Goal: Information Seeking & Learning: Learn about a topic

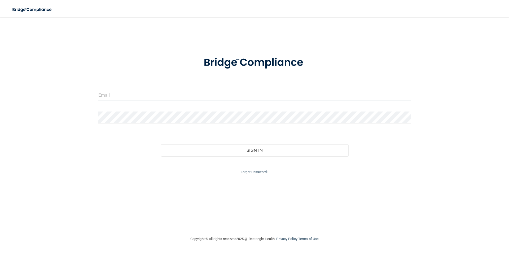
click at [242, 97] on input "email" at bounding box center [254, 95] width 312 height 12
type input "[EMAIL_ADDRESS][DOMAIN_NAME]"
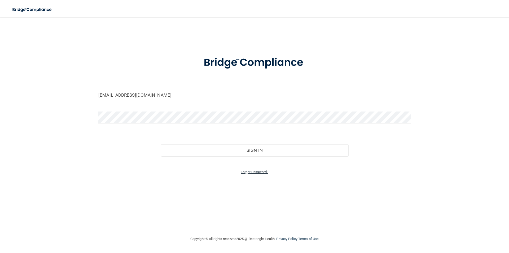
click at [253, 171] on link "Forgot Password?" at bounding box center [255, 172] width 28 height 4
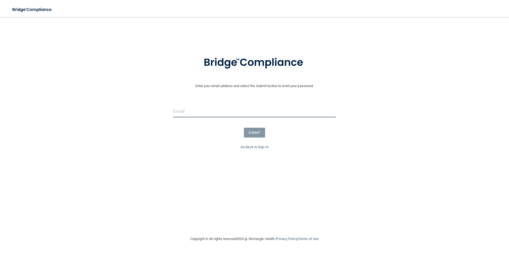
click at [208, 113] on input "email" at bounding box center [254, 111] width 162 height 12
type input "[EMAIL_ADDRESS][DOMAIN_NAME]"
click at [251, 132] on button "SUBMIT" at bounding box center [254, 132] width 21 height 10
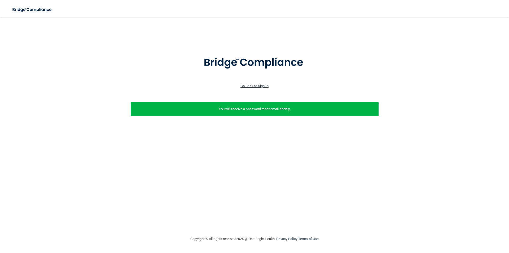
click at [259, 86] on link "Go Back to Sign In" at bounding box center [254, 86] width 28 height 4
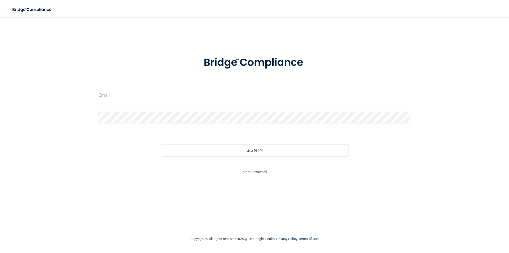
click at [197, 87] on form "Invalid email/password. You don't have permission to access that page. Sign In …" at bounding box center [254, 112] width 312 height 126
click at [188, 94] on input "email" at bounding box center [254, 95] width 312 height 12
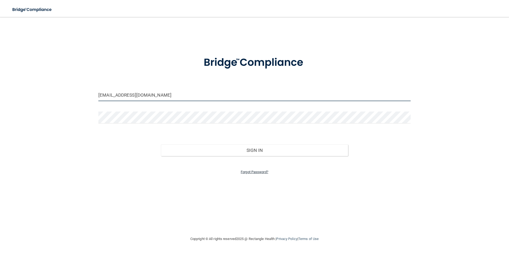
type input "[EMAIL_ADDRESS][DOMAIN_NAME]"
click at [247, 173] on link "Forgot Password?" at bounding box center [255, 172] width 28 height 4
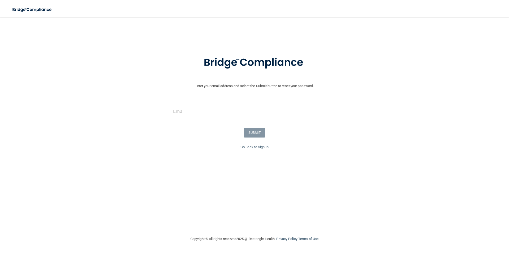
click at [188, 112] on input "email" at bounding box center [254, 111] width 162 height 12
type input "[EMAIL_ADDRESS][DOMAIN_NAME]"
click at [242, 132] on div "SUBMIT" at bounding box center [254, 132] width 511 height 10
click at [253, 132] on button "SUBMIT" at bounding box center [254, 132] width 21 height 10
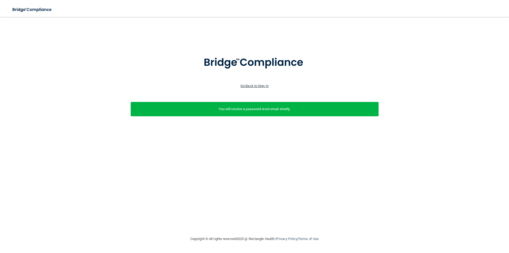
click at [251, 86] on link "Go Back to Sign In" at bounding box center [254, 86] width 28 height 4
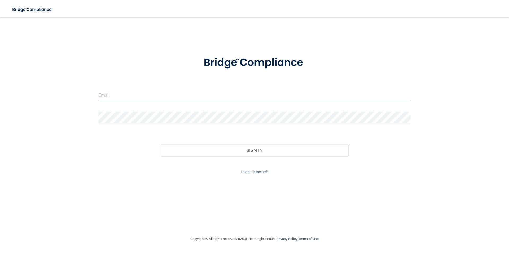
click at [174, 95] on input "email" at bounding box center [254, 95] width 312 height 12
type input "[EMAIL_ADDRESS][DOMAIN_NAME]"
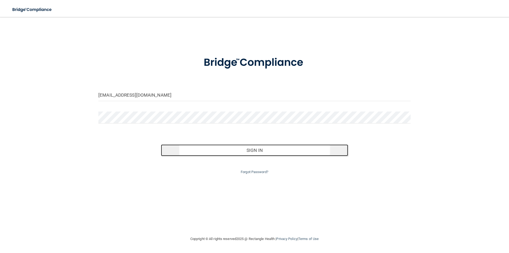
click at [210, 147] on button "Sign In" at bounding box center [254, 150] width 187 height 12
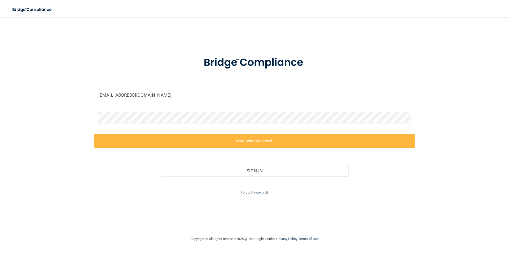
click at [145, 121] on div at bounding box center [254, 119] width 320 height 16
drag, startPoint x: 153, startPoint y: 123, endPoint x: 85, endPoint y: 118, distance: 68.1
click at [85, 118] on div "[EMAIL_ADDRESS][DOMAIN_NAME] Invalid email/password. You don't have permission …" at bounding box center [255, 126] width 488 height 208
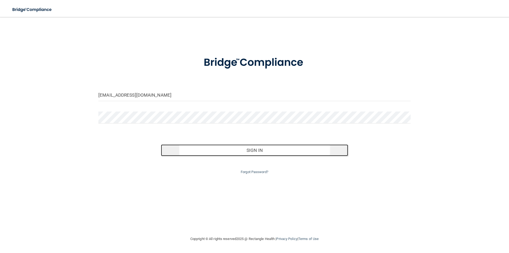
click at [227, 153] on button "Sign In" at bounding box center [254, 150] width 187 height 12
click at [219, 150] on button "Sign In" at bounding box center [254, 150] width 187 height 12
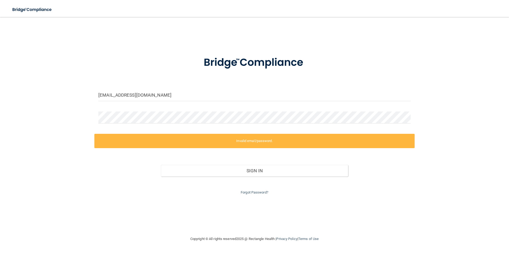
click at [152, 124] on div at bounding box center [254, 119] width 320 height 16
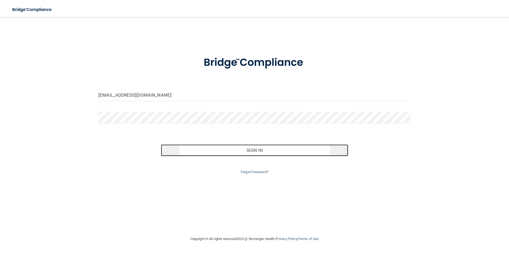
click at [207, 152] on button "Sign In" at bounding box center [254, 150] width 187 height 12
click at [225, 148] on button "Sign In" at bounding box center [254, 150] width 187 height 12
click at [278, 151] on button "Sign In" at bounding box center [254, 150] width 187 height 12
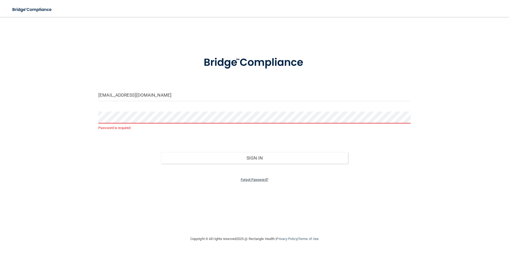
click at [254, 177] on link "Forgot Password?" at bounding box center [255, 179] width 28 height 4
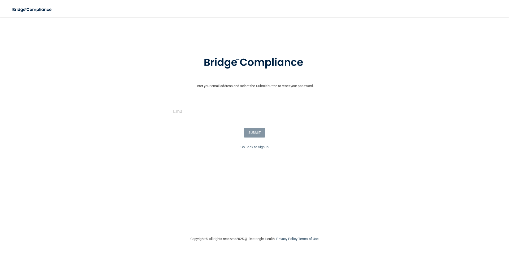
click at [190, 112] on input "email" at bounding box center [254, 111] width 162 height 12
type input "[EMAIL_ADDRESS][DOMAIN_NAME]"
click at [253, 130] on button "SUBMIT" at bounding box center [254, 132] width 21 height 10
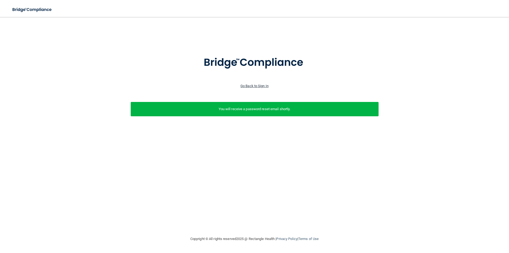
click at [257, 85] on link "Go Back to Sign In" at bounding box center [254, 86] width 28 height 4
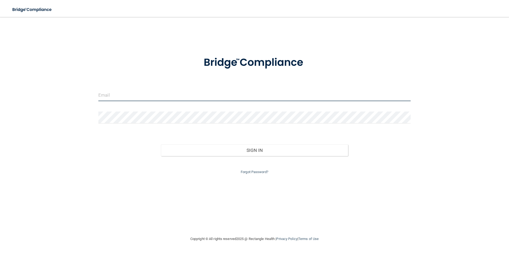
click at [205, 98] on input "email" at bounding box center [254, 95] width 312 height 12
type input "[EMAIL_ADDRESS][DOMAIN_NAME]"
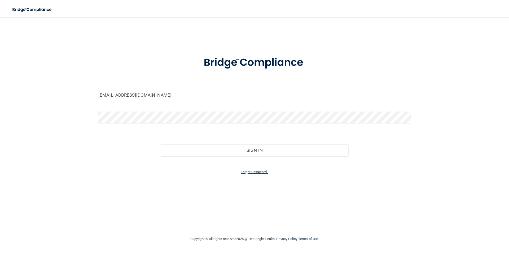
click at [245, 172] on link "Forgot Password?" at bounding box center [255, 172] width 28 height 4
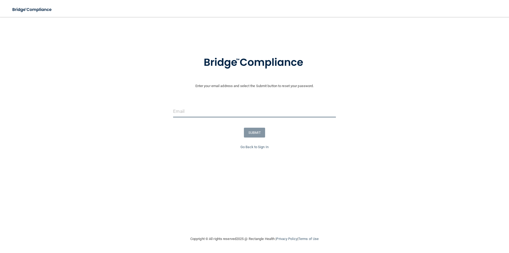
click at [236, 117] on input "email" at bounding box center [254, 111] width 162 height 12
type input "[EMAIL_ADDRESS][DOMAIN_NAME]"
click at [255, 132] on button "SUBMIT" at bounding box center [254, 132] width 21 height 10
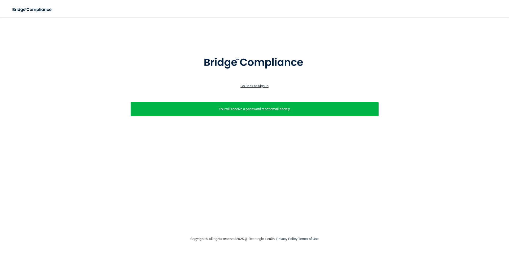
click at [242, 84] on link "Go Back to Sign In" at bounding box center [254, 86] width 28 height 4
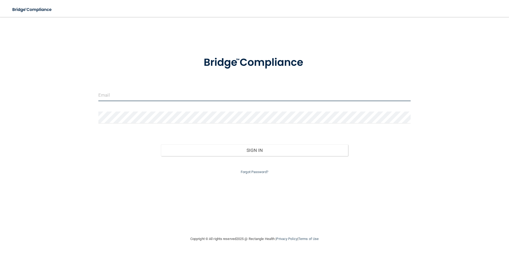
click at [222, 95] on input "email" at bounding box center [254, 95] width 312 height 12
type input "[EMAIL_ADDRESS][DOMAIN_NAME]"
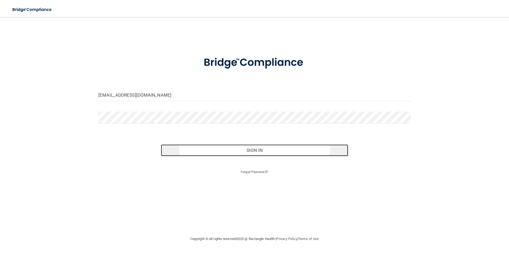
drag, startPoint x: 241, startPoint y: 145, endPoint x: 244, endPoint y: 151, distance: 6.6
click at [242, 147] on button "Sign In" at bounding box center [254, 150] width 187 height 12
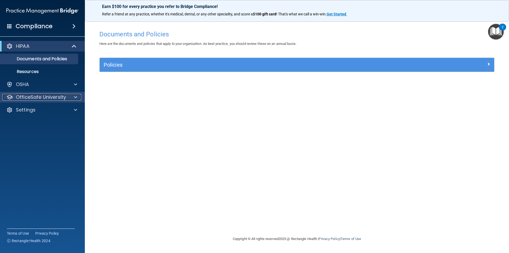
click at [78, 96] on div at bounding box center [74, 97] width 13 height 6
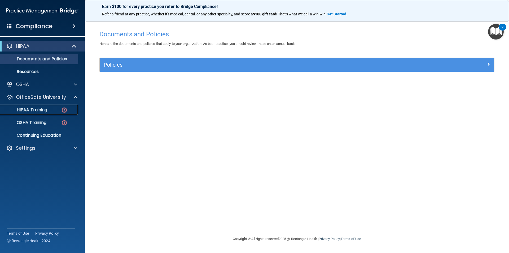
click at [46, 112] on p "HIPAA Training" at bounding box center [25, 109] width 44 height 5
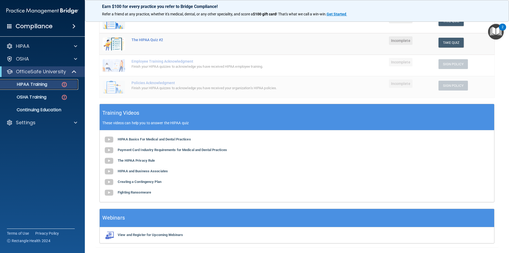
scroll to position [119, 0]
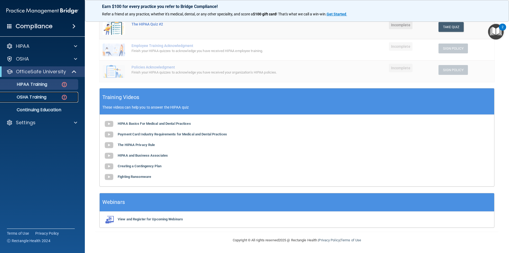
click at [40, 97] on p "OSHA Training" at bounding box center [24, 96] width 43 height 5
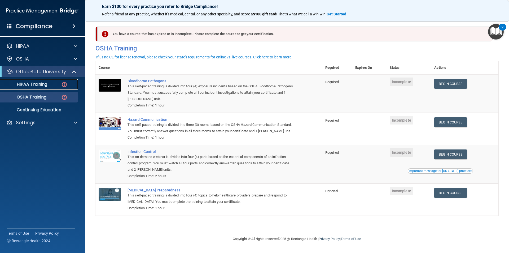
click at [38, 84] on p "HIPAA Training" at bounding box center [25, 84] width 44 height 5
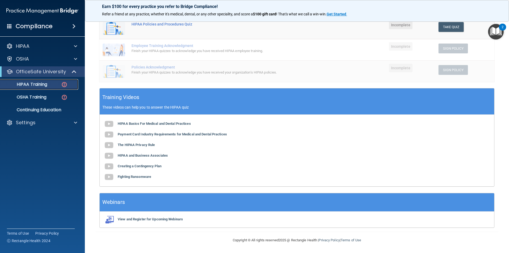
scroll to position [119, 0]
click at [165, 120] on div "HIPAA Basics For Medical and Dental Practices Payment Card Industry Requirement…" at bounding box center [297, 150] width 394 height 72
click at [167, 123] on b "HIPAA Basics For Medical and Dental Practices" at bounding box center [154, 123] width 73 height 4
click at [168, 133] on b "Payment Card Industry Requirements for Medical and Dental Practices" at bounding box center [172, 134] width 109 height 4
click at [131, 143] on b "The HIPAA Privacy Rule" at bounding box center [136, 145] width 37 height 4
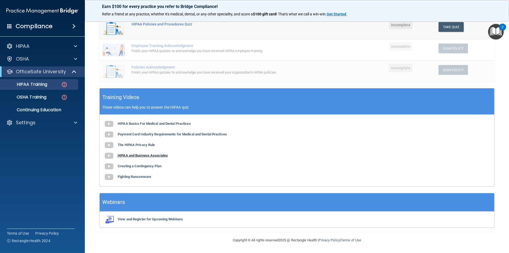
drag, startPoint x: 131, startPoint y: 143, endPoint x: 160, endPoint y: 155, distance: 31.3
click at [160, 155] on b "HIPAA and Business Associates" at bounding box center [143, 155] width 50 height 4
click at [128, 165] on b "Creating a Contingency Plan" at bounding box center [140, 166] width 44 height 4
click at [138, 176] on b "Fighting Ransomware" at bounding box center [134, 176] width 33 height 4
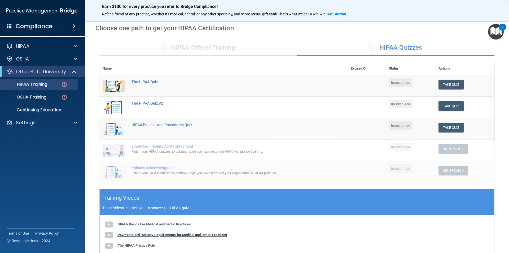
scroll to position [0, 0]
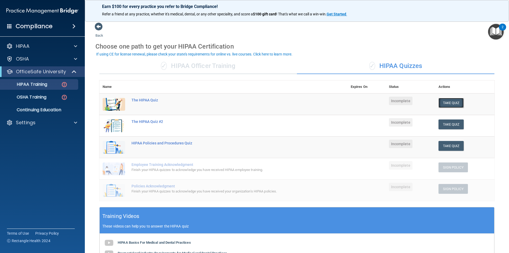
click at [451, 103] on button "Take Quiz" at bounding box center [450, 103] width 25 height 10
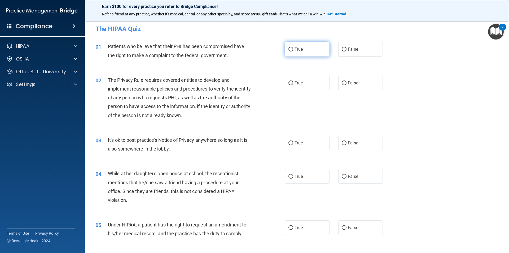
click at [288, 51] on input "True" at bounding box center [290, 49] width 5 height 4
radio input "true"
click at [294, 83] on span "True" at bounding box center [298, 82] width 8 height 5
click at [293, 83] on input "True" at bounding box center [290, 83] width 5 height 4
radio input "true"
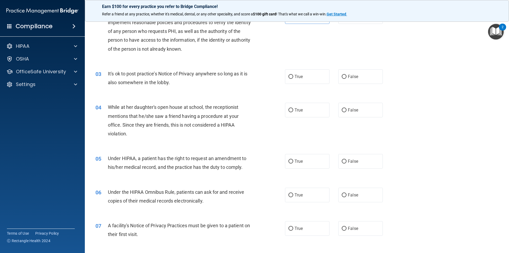
scroll to position [79, 0]
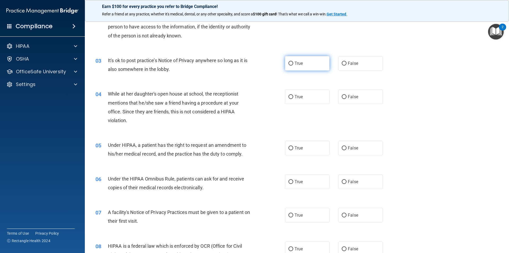
click at [289, 66] on label "True" at bounding box center [307, 63] width 45 height 15
click at [289, 65] on input "True" at bounding box center [290, 63] width 5 height 4
radio input "true"
click at [342, 97] on input "False" at bounding box center [344, 97] width 5 height 4
radio input "true"
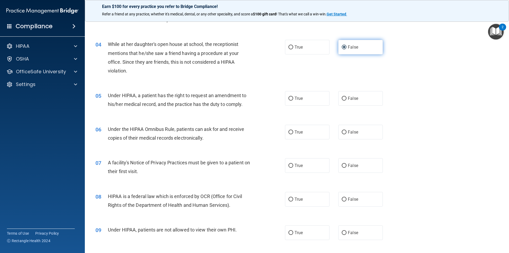
scroll to position [132, 0]
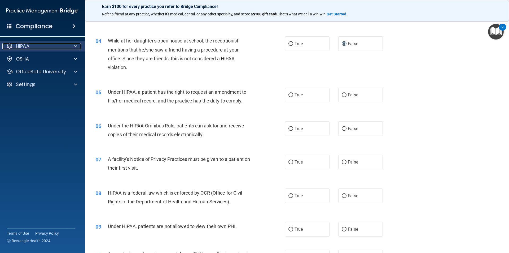
click at [34, 43] on div "HIPAA" at bounding box center [35, 46] width 66 height 6
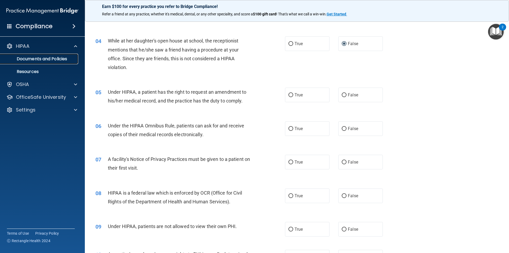
click at [48, 58] on p "Documents and Policies" at bounding box center [39, 58] width 72 height 5
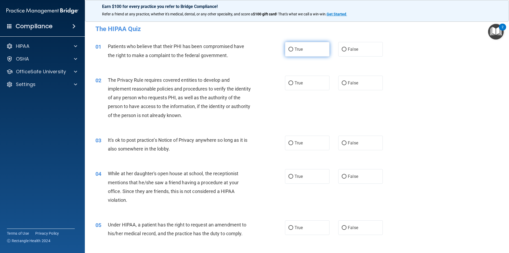
click at [291, 48] on input "True" at bounding box center [290, 49] width 5 height 4
radio input "true"
click at [291, 82] on label "True" at bounding box center [307, 83] width 45 height 15
click at [291, 82] on input "True" at bounding box center [290, 83] width 5 height 4
radio input "true"
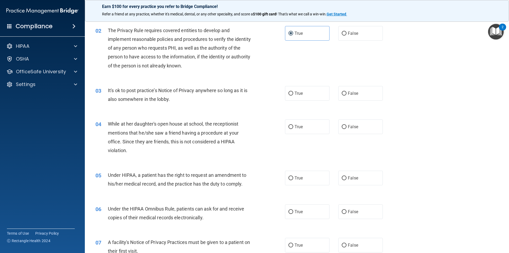
scroll to position [53, 0]
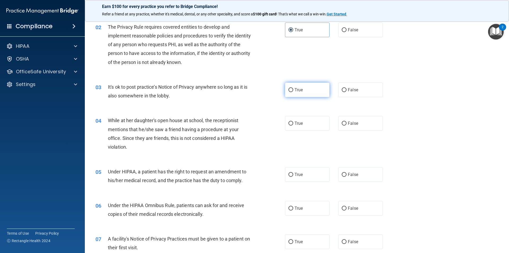
click at [289, 90] on input "True" at bounding box center [290, 90] width 5 height 4
radio input "true"
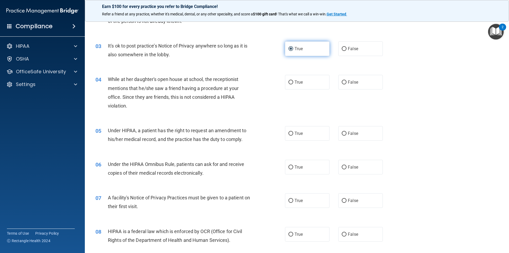
scroll to position [106, 0]
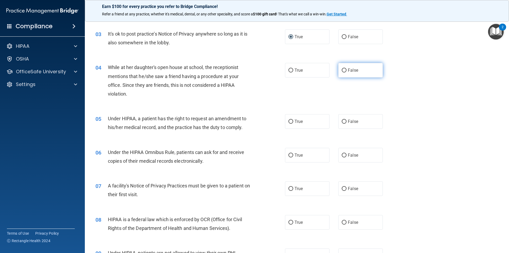
click at [342, 72] on input "False" at bounding box center [344, 70] width 5 height 4
radio input "true"
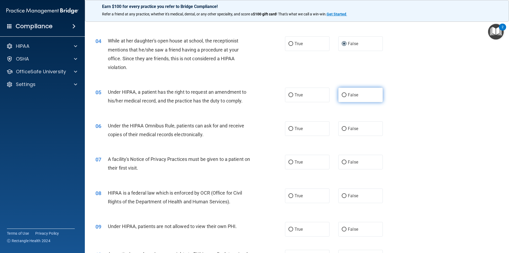
click at [342, 95] on input "False" at bounding box center [344, 95] width 5 height 4
radio input "true"
click at [289, 130] on input "True" at bounding box center [290, 129] width 5 height 4
radio input "true"
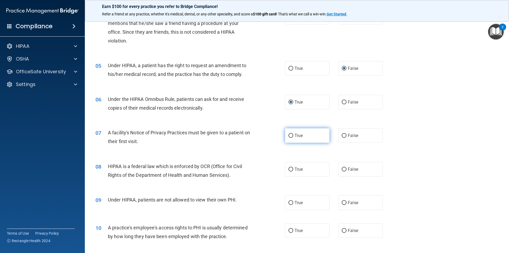
click at [291, 135] on label "True" at bounding box center [307, 135] width 45 height 15
click at [291, 135] on input "True" at bounding box center [290, 136] width 5 height 4
radio input "true"
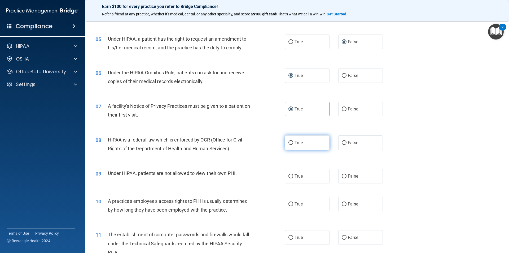
click at [290, 143] on input "True" at bounding box center [290, 143] width 5 height 4
radio input "true"
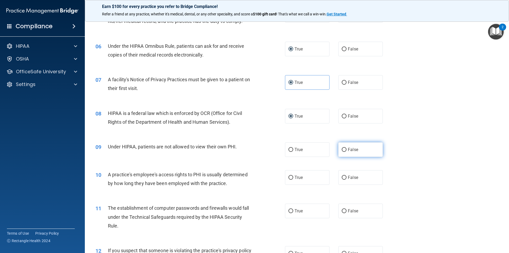
click at [344, 149] on input "False" at bounding box center [344, 150] width 5 height 4
radio input "true"
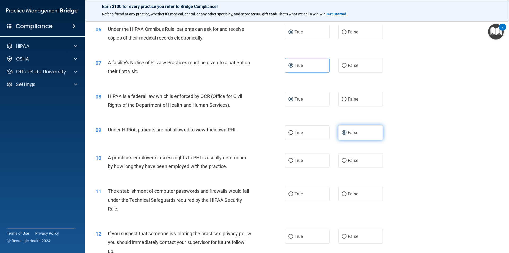
scroll to position [238, 0]
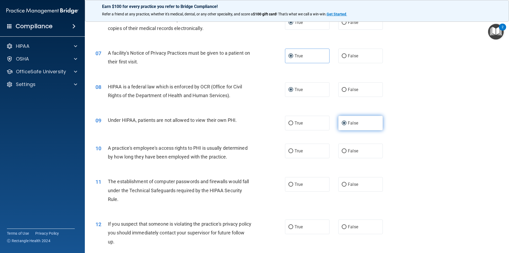
click at [344, 149] on input "False" at bounding box center [344, 151] width 5 height 4
radio input "true"
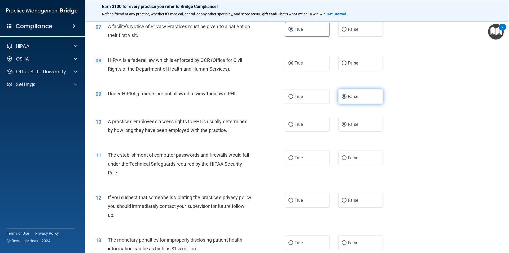
scroll to position [291, 0]
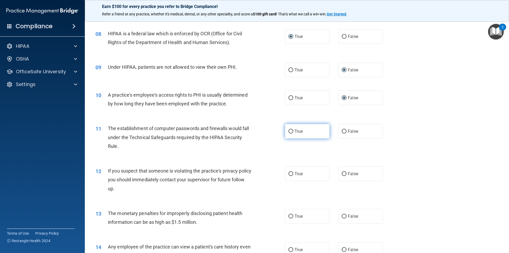
click at [291, 129] on label "True" at bounding box center [307, 131] width 45 height 15
click at [291, 129] on input "True" at bounding box center [290, 131] width 5 height 4
radio input "true"
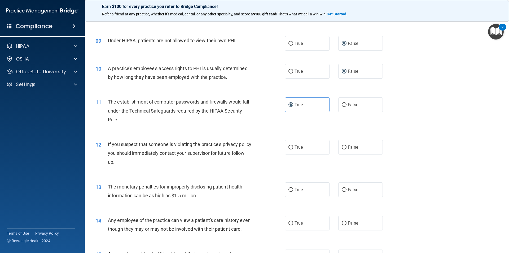
scroll to position [344, 0]
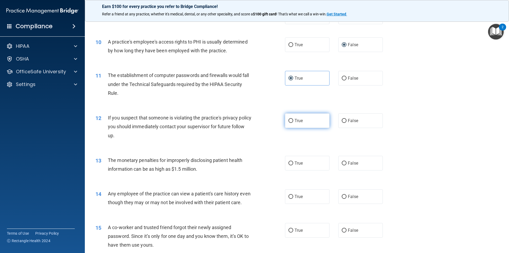
click at [288, 119] on input "True" at bounding box center [290, 121] width 5 height 4
radio input "true"
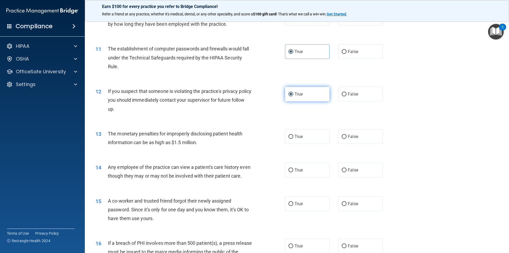
scroll to position [397, 0]
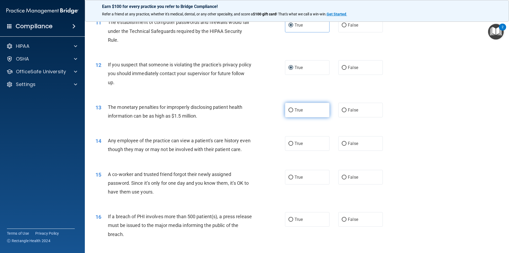
click at [291, 109] on label "True" at bounding box center [307, 110] width 45 height 15
click at [291, 109] on input "True" at bounding box center [290, 110] width 5 height 4
radio input "true"
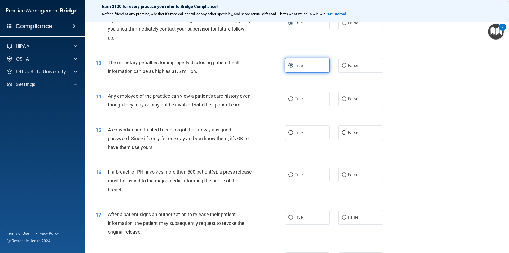
scroll to position [450, 0]
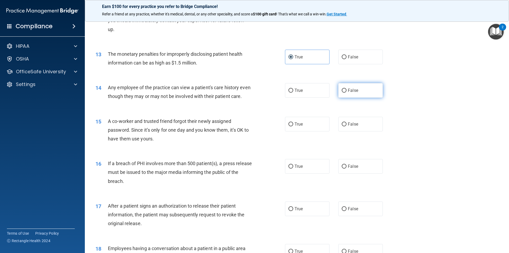
click at [348, 92] on span "False" at bounding box center [353, 90] width 10 height 5
click at [346, 92] on input "False" at bounding box center [344, 90] width 5 height 4
radio input "true"
click at [348, 126] on span "False" at bounding box center [353, 123] width 10 height 5
click at [346, 126] on input "False" at bounding box center [344, 124] width 5 height 4
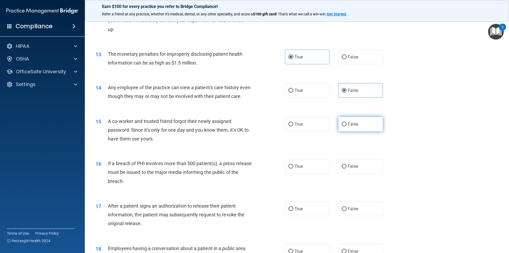
radio input "true"
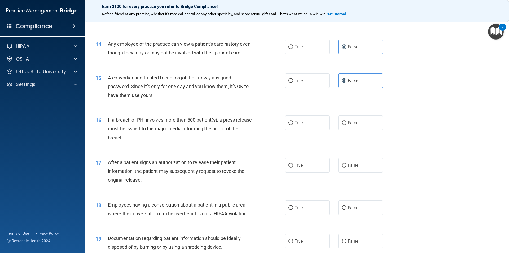
scroll to position [503, 0]
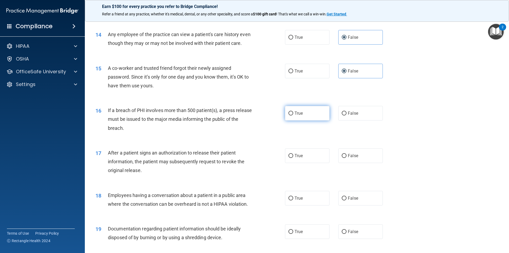
click at [291, 115] on input "True" at bounding box center [290, 113] width 5 height 4
radio input "true"
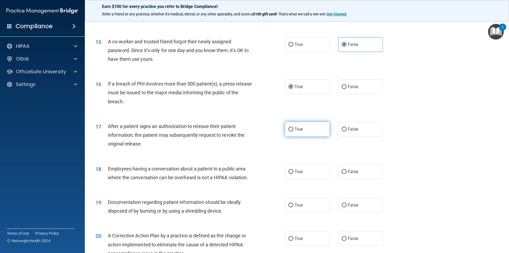
click at [291, 136] on label "True" at bounding box center [307, 129] width 45 height 15
click at [291, 131] on input "True" at bounding box center [290, 129] width 5 height 4
radio input "true"
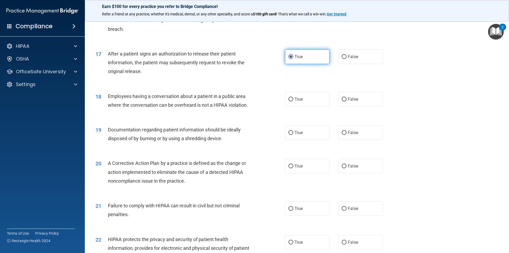
scroll to position [609, 0]
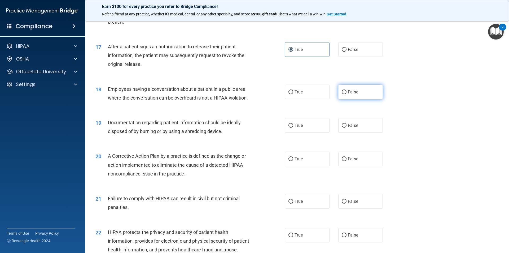
click at [344, 99] on label "False" at bounding box center [360, 92] width 45 height 15
click at [344, 94] on input "False" at bounding box center [344, 92] width 5 height 4
radio input "true"
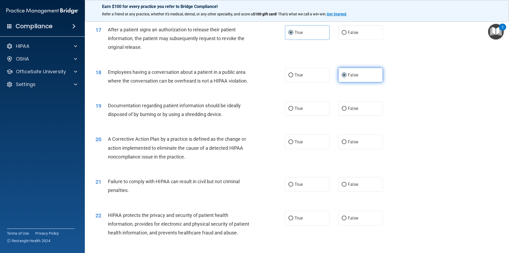
scroll to position [636, 0]
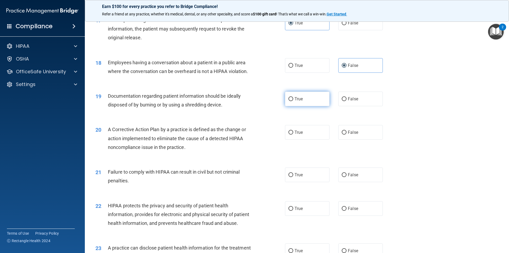
click at [295, 101] on span "True" at bounding box center [298, 98] width 8 height 5
click at [293, 101] on input "True" at bounding box center [290, 99] width 5 height 4
radio input "true"
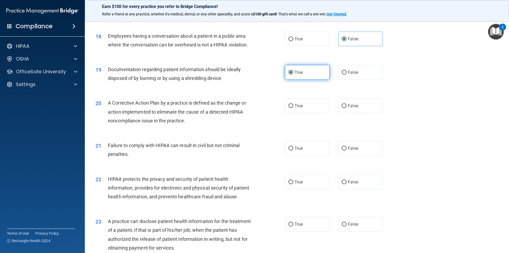
scroll to position [689, 0]
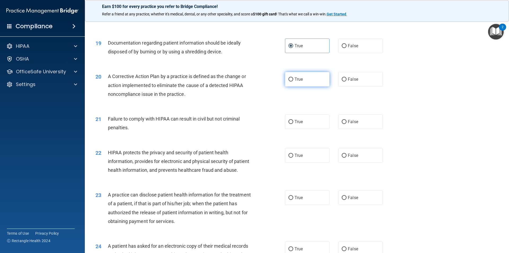
click at [298, 82] on span "True" at bounding box center [298, 79] width 8 height 5
click at [293, 81] on input "True" at bounding box center [290, 79] width 5 height 4
radio input "true"
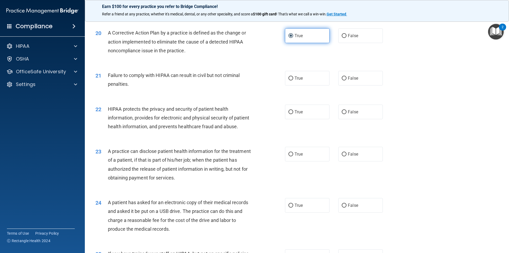
scroll to position [742, 0]
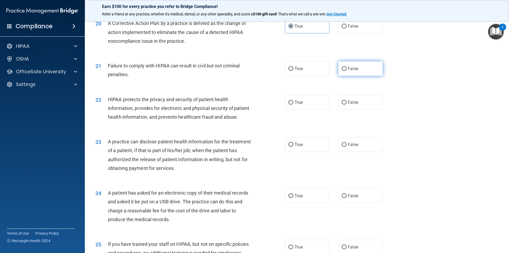
click at [344, 76] on label "False" at bounding box center [360, 68] width 45 height 15
click at [344, 71] on input "False" at bounding box center [344, 69] width 5 height 4
radio input "true"
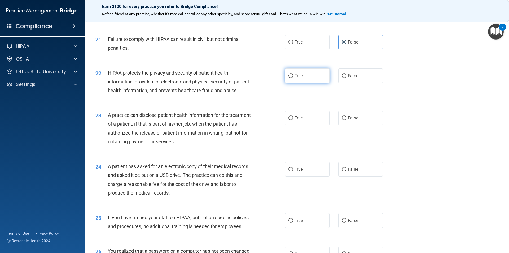
click at [294, 78] on span "True" at bounding box center [298, 75] width 8 height 5
click at [293, 78] on input "True" at bounding box center [290, 76] width 5 height 4
radio input "true"
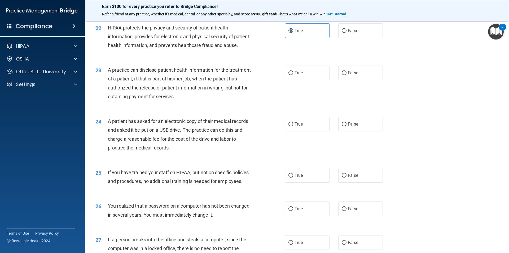
scroll to position [821, 0]
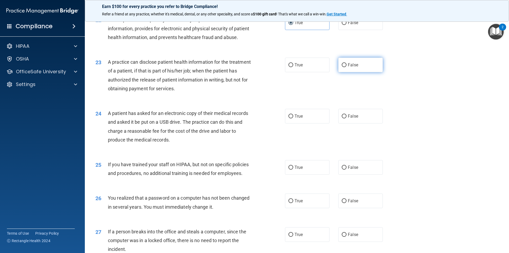
click at [342, 67] on input "False" at bounding box center [344, 65] width 5 height 4
radio input "true"
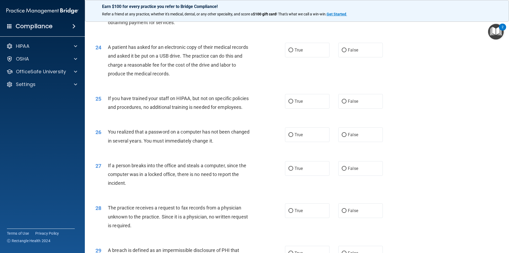
scroll to position [901, 0]
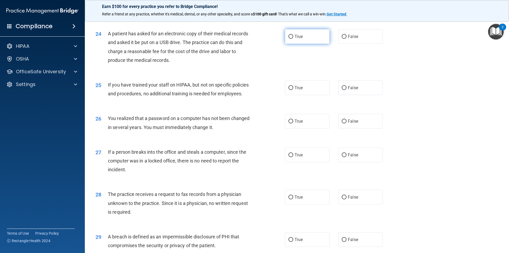
click at [294, 39] on span "True" at bounding box center [298, 36] width 8 height 5
click at [293, 39] on input "True" at bounding box center [290, 37] width 5 height 4
radio input "true"
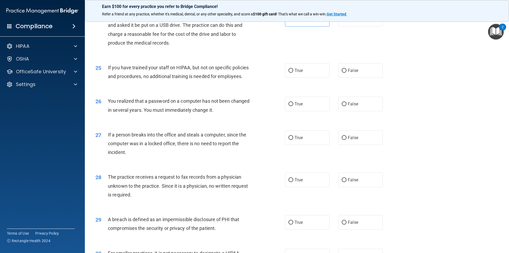
scroll to position [927, 0]
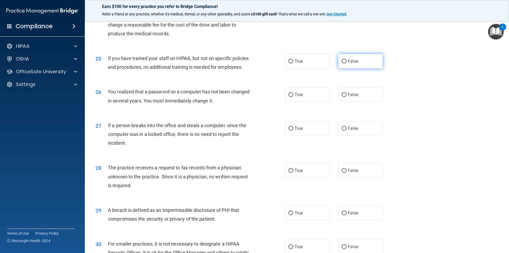
click at [342, 63] on input "False" at bounding box center [344, 61] width 5 height 4
radio input "true"
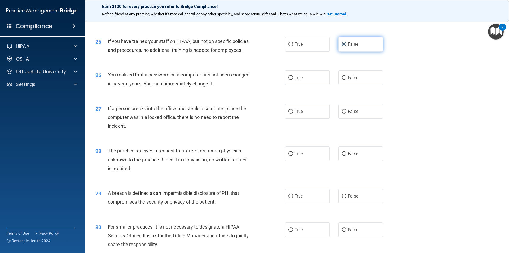
scroll to position [954, 0]
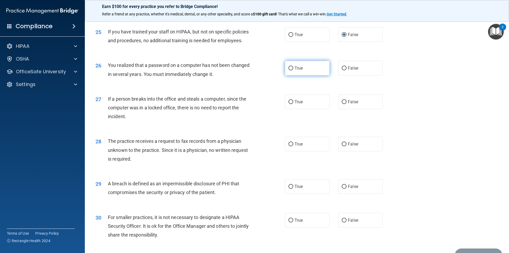
click at [302, 75] on label "True" at bounding box center [307, 68] width 45 height 15
click at [293, 70] on input "True" at bounding box center [290, 68] width 5 height 4
radio input "true"
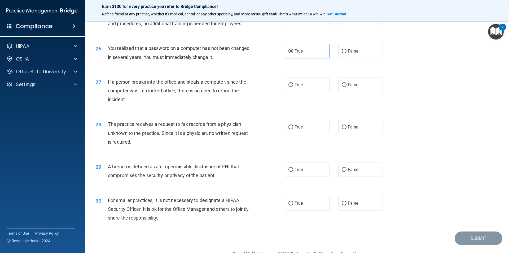
scroll to position [980, 0]
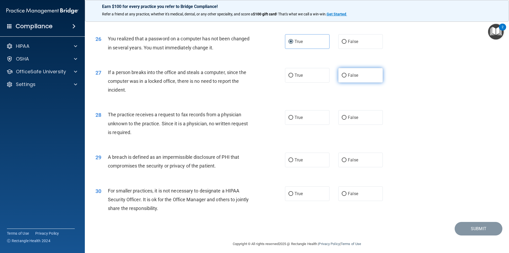
click at [343, 77] on input "False" at bounding box center [344, 75] width 5 height 4
radio input "true"
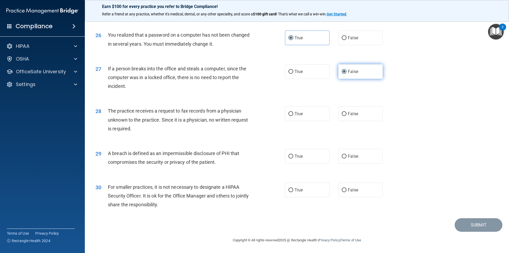
scroll to position [1002, 0]
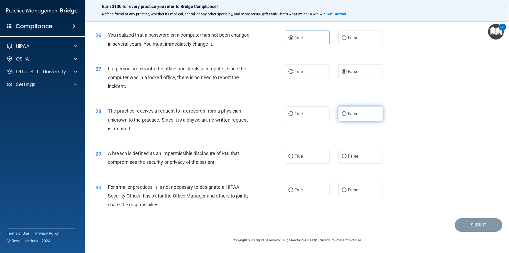
click at [342, 116] on label "False" at bounding box center [360, 113] width 45 height 15
click at [343, 115] on input "False" at bounding box center [344, 114] width 5 height 4
radio input "true"
click at [313, 154] on label "True" at bounding box center [307, 156] width 45 height 15
click at [293, 154] on input "True" at bounding box center [290, 156] width 5 height 4
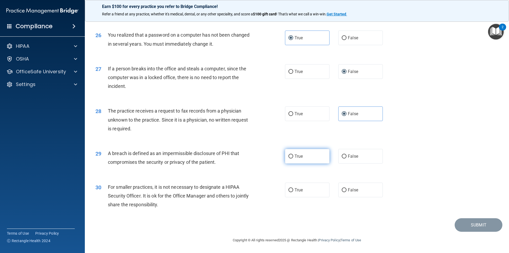
radio input "true"
click at [357, 186] on label "False" at bounding box center [360, 189] width 45 height 15
click at [346, 188] on input "False" at bounding box center [344, 190] width 5 height 4
radio input "true"
click at [465, 225] on button "Submit" at bounding box center [478, 225] width 48 height 14
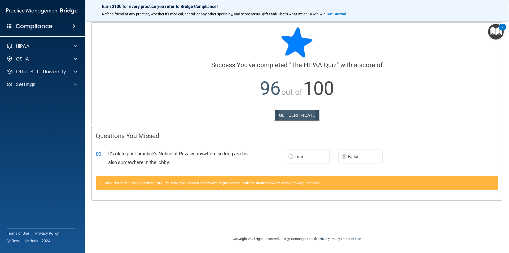
click at [305, 114] on link "GET CERTIFICATE" at bounding box center [296, 115] width 45 height 12
click at [491, 34] on img "Open Resource Center, 2 new notifications" at bounding box center [496, 32] width 16 height 16
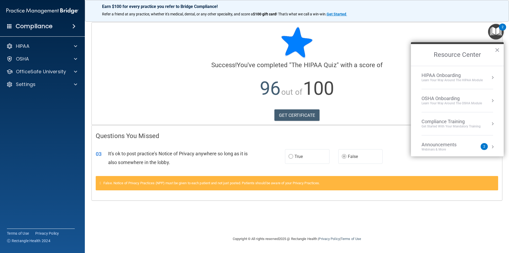
click at [394, 32] on div at bounding box center [297, 42] width 402 height 32
click at [193, 42] on div at bounding box center [297, 42] width 402 height 32
click at [498, 50] on button "×" at bounding box center [496, 50] width 5 height 8
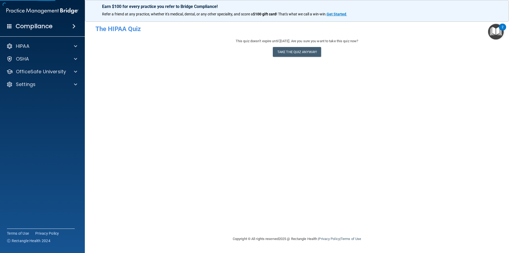
click at [36, 26] on h4 "Compliance" at bounding box center [34, 26] width 37 height 7
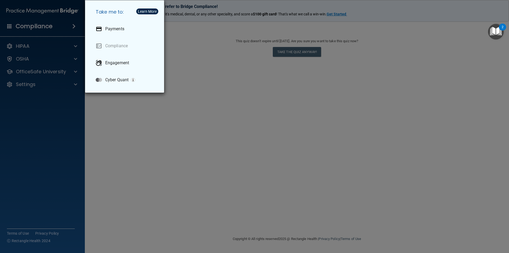
click at [206, 92] on div "Take me to: Payments Compliance Engagement Cyber Quant" at bounding box center [254, 126] width 509 height 253
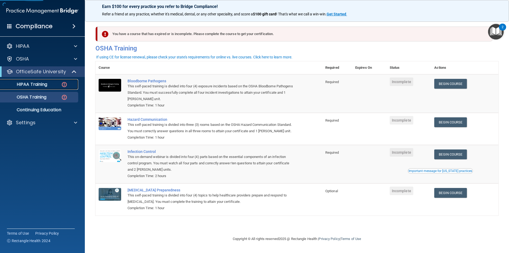
click at [33, 82] on p "HIPAA Training" at bounding box center [25, 84] width 44 height 5
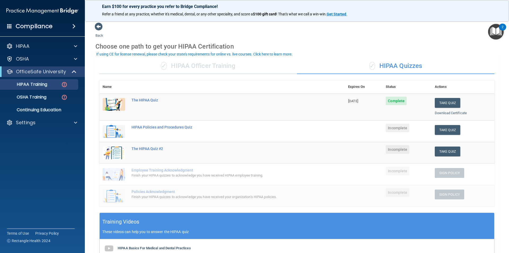
drag, startPoint x: 444, startPoint y: 129, endPoint x: 359, endPoint y: 124, distance: 84.4
click at [359, 124] on td at bounding box center [364, 130] width 38 height 21
click at [446, 128] on button "Take Quiz" at bounding box center [447, 130] width 25 height 10
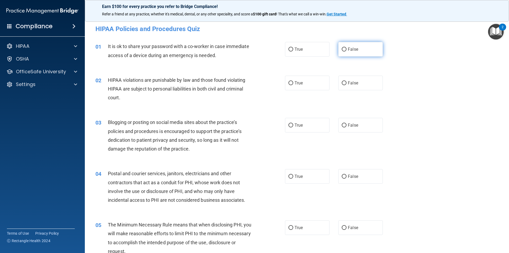
click at [342, 51] on input "False" at bounding box center [344, 49] width 5 height 4
radio input "true"
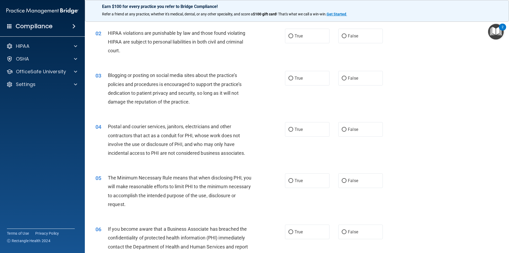
scroll to position [53, 0]
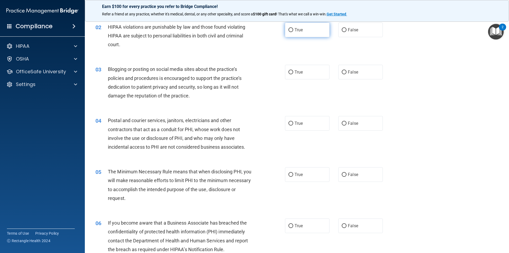
click at [304, 29] on label "True" at bounding box center [307, 30] width 45 height 15
click at [293, 29] on input "True" at bounding box center [290, 30] width 5 height 4
radio input "true"
click at [342, 73] on input "False" at bounding box center [344, 72] width 5 height 4
radio input "true"
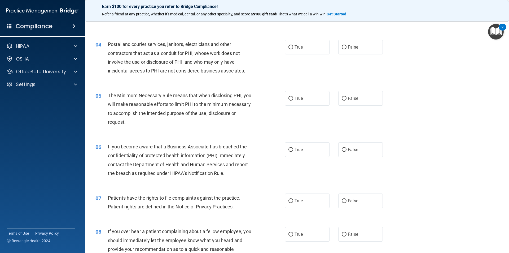
scroll to position [132, 0]
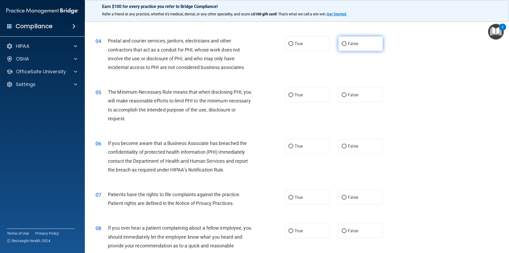
click at [343, 43] on input "False" at bounding box center [344, 44] width 5 height 4
radio input "true"
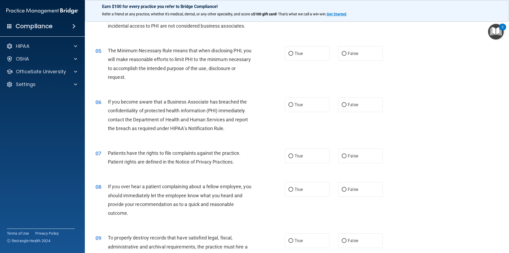
scroll to position [185, 0]
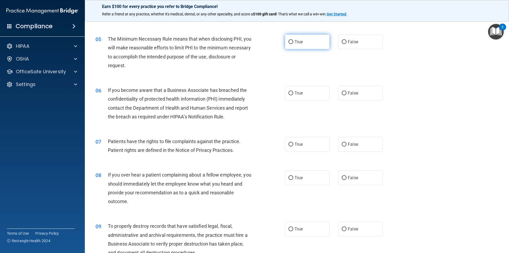
click at [300, 43] on span "True" at bounding box center [298, 41] width 8 height 5
click at [293, 43] on input "True" at bounding box center [290, 42] width 5 height 4
radio input "true"
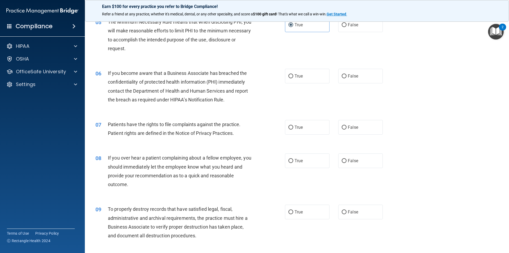
scroll to position [212, 0]
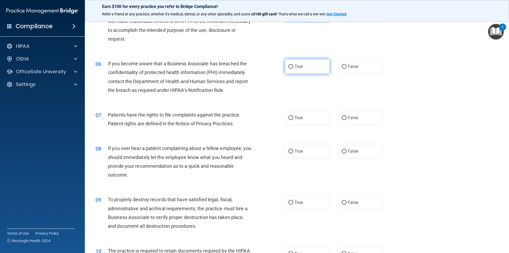
click at [308, 68] on label "True" at bounding box center [307, 66] width 45 height 15
click at [293, 68] on input "True" at bounding box center [290, 67] width 5 height 4
radio input "true"
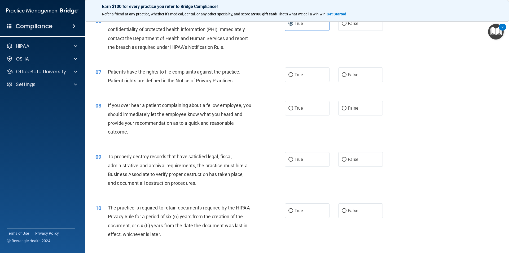
scroll to position [265, 0]
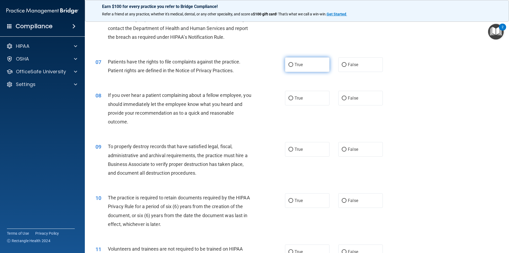
click at [297, 67] on span "True" at bounding box center [298, 64] width 8 height 5
click at [293, 67] on input "True" at bounding box center [290, 65] width 5 height 4
radio input "true"
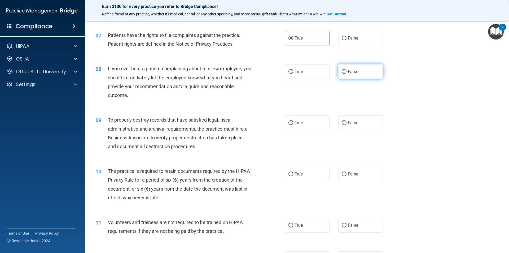
click at [352, 70] on span "False" at bounding box center [353, 71] width 10 height 5
click at [346, 70] on input "False" at bounding box center [344, 72] width 5 height 4
radio input "true"
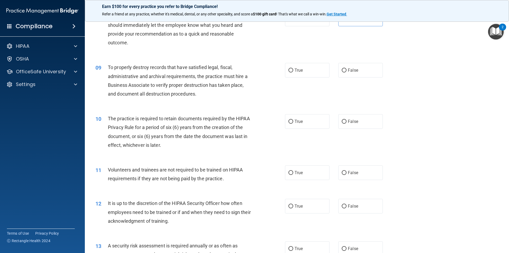
scroll to position [344, 0]
click at [302, 71] on label "True" at bounding box center [307, 69] width 45 height 15
click at [293, 71] on input "True" at bounding box center [290, 70] width 5 height 4
radio input "true"
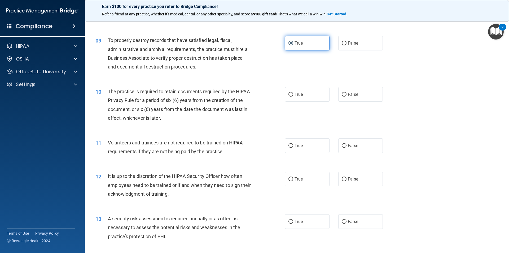
scroll to position [397, 0]
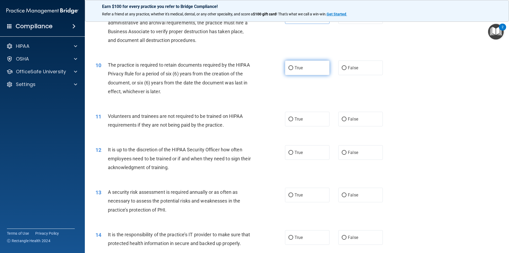
click at [308, 66] on label "True" at bounding box center [307, 67] width 45 height 15
click at [293, 66] on input "True" at bounding box center [290, 68] width 5 height 4
radio input "true"
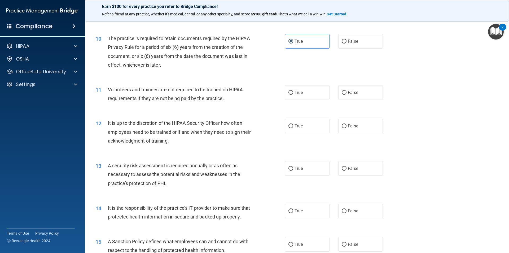
scroll to position [450, 0]
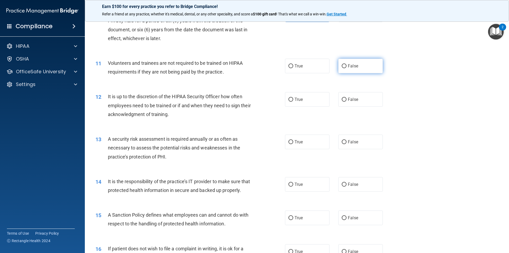
click at [349, 71] on label "False" at bounding box center [360, 66] width 45 height 15
click at [346, 68] on input "False" at bounding box center [344, 66] width 5 height 4
radio input "true"
click at [308, 102] on label "True" at bounding box center [307, 99] width 45 height 15
click at [293, 101] on input "True" at bounding box center [290, 100] width 5 height 4
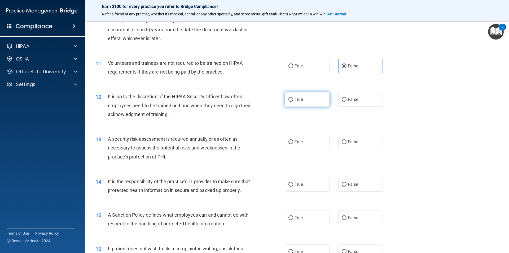
radio input "true"
click at [349, 99] on span "False" at bounding box center [353, 99] width 10 height 5
click at [346, 99] on input "False" at bounding box center [344, 100] width 5 height 4
radio input "true"
radio input "false"
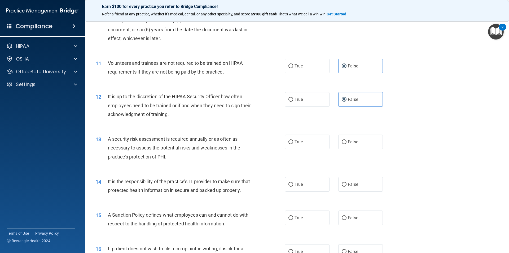
scroll to position [477, 0]
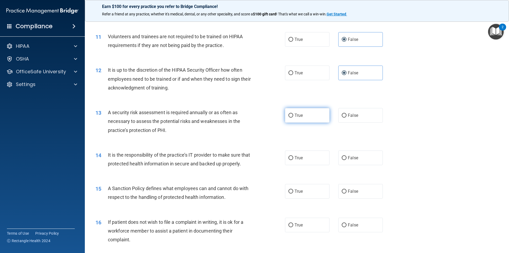
click at [302, 119] on label "True" at bounding box center [307, 115] width 45 height 15
click at [293, 117] on input "True" at bounding box center [290, 115] width 5 height 4
radio input "true"
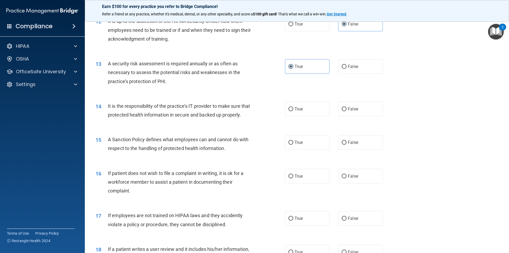
scroll to position [530, 0]
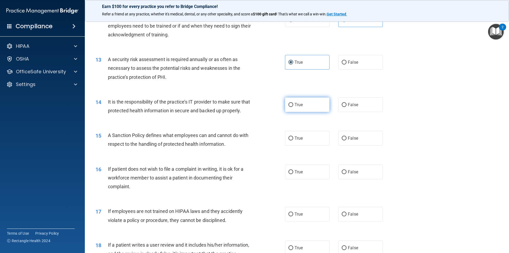
click at [300, 109] on label "True" at bounding box center [307, 104] width 45 height 15
click at [293, 107] on input "True" at bounding box center [290, 105] width 5 height 4
radio input "true"
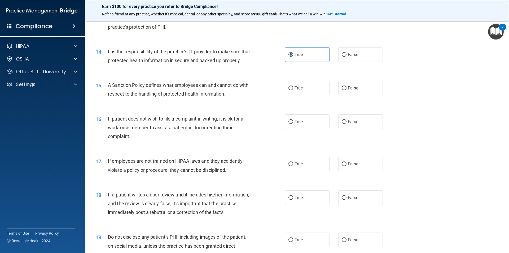
scroll to position [583, 0]
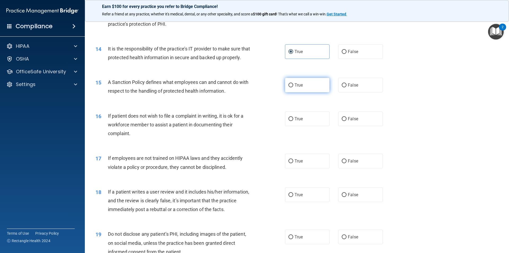
click at [302, 91] on label "True" at bounding box center [307, 85] width 45 height 15
click at [293, 87] on input "True" at bounding box center [290, 85] width 5 height 4
radio input "true"
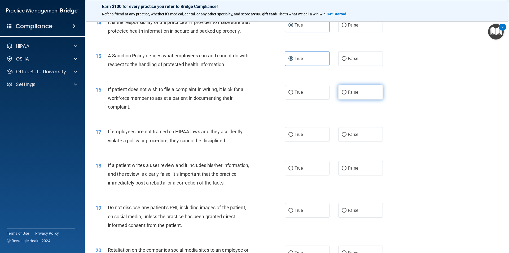
click at [363, 99] on label "False" at bounding box center [360, 92] width 45 height 15
click at [346, 94] on input "False" at bounding box center [344, 92] width 5 height 4
radio input "true"
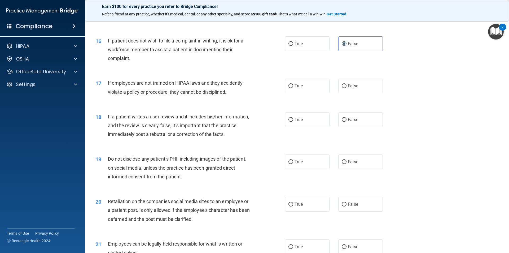
scroll to position [662, 0]
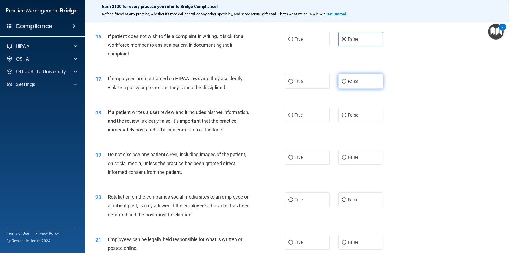
click at [353, 84] on span "False" at bounding box center [353, 81] width 10 height 5
click at [346, 83] on input "False" at bounding box center [344, 81] width 5 height 4
radio input "true"
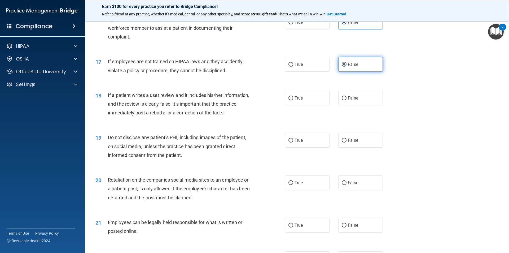
scroll to position [689, 0]
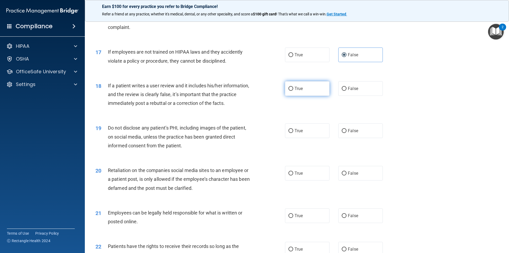
click at [309, 96] on label "True" at bounding box center [307, 88] width 45 height 15
click at [293, 91] on input "True" at bounding box center [290, 89] width 5 height 4
radio input "true"
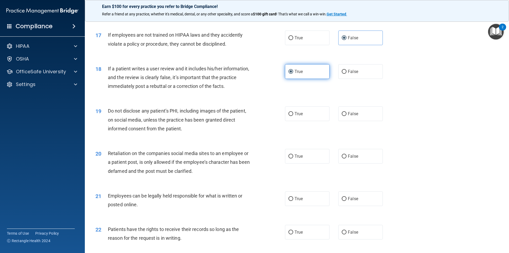
scroll to position [715, 0]
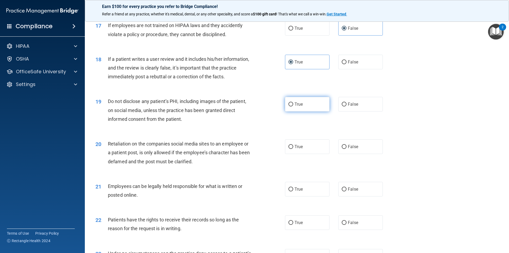
click at [307, 111] on label "True" at bounding box center [307, 104] width 45 height 15
click at [293, 106] on input "True" at bounding box center [290, 104] width 5 height 4
radio input "true"
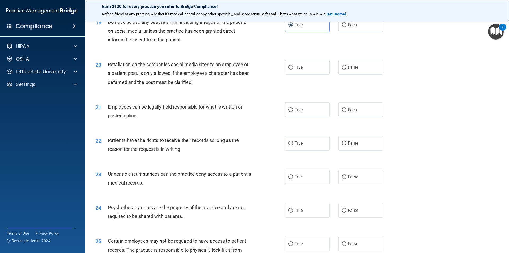
scroll to position [795, 0]
click at [353, 69] on span "False" at bounding box center [353, 66] width 10 height 5
click at [346, 69] on input "False" at bounding box center [344, 67] width 5 height 4
radio input "true"
click at [312, 117] on label "True" at bounding box center [307, 109] width 45 height 15
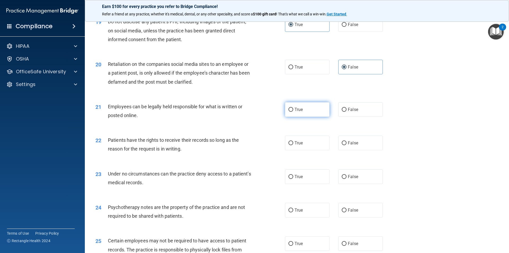
click at [293, 112] on input "True" at bounding box center [290, 110] width 5 height 4
radio input "true"
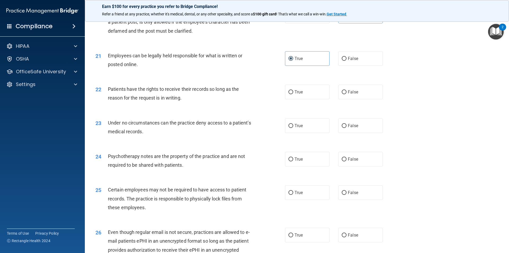
scroll to position [848, 0]
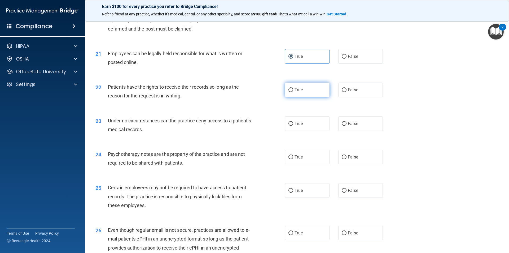
click at [311, 97] on label "True" at bounding box center [307, 89] width 45 height 15
click at [293, 92] on input "True" at bounding box center [290, 90] width 5 height 4
radio input "true"
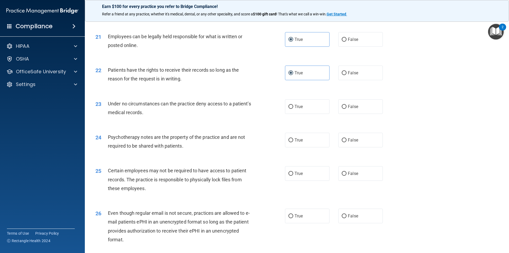
scroll to position [874, 0]
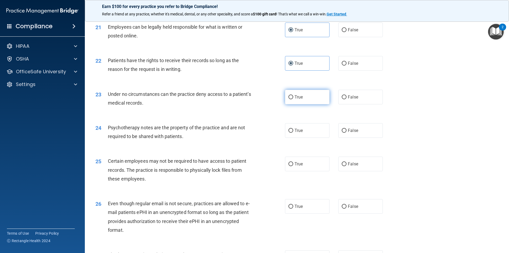
click at [311, 104] on label "True" at bounding box center [307, 97] width 45 height 15
click at [293, 99] on input "True" at bounding box center [290, 97] width 5 height 4
radio input "true"
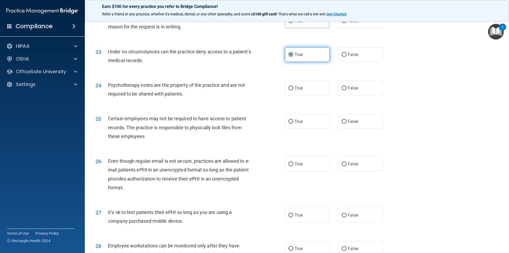
scroll to position [927, 0]
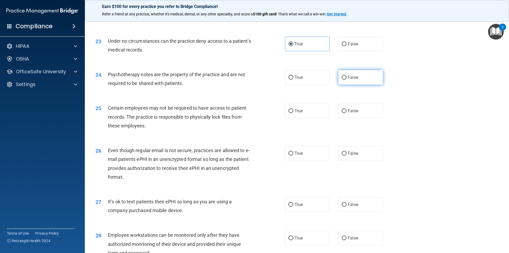
click at [355, 85] on label "False" at bounding box center [360, 77] width 45 height 15
click at [346, 79] on input "False" at bounding box center [344, 78] width 5 height 4
radio input "true"
click at [301, 118] on label "True" at bounding box center [307, 110] width 45 height 15
click at [293, 113] on input "True" at bounding box center [290, 111] width 5 height 4
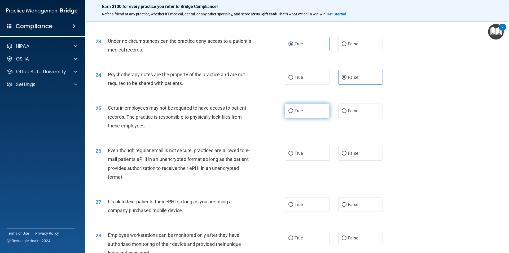
radio input "true"
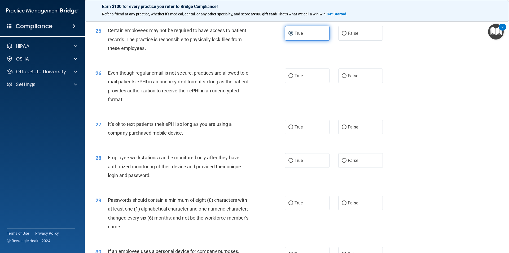
scroll to position [1007, 0]
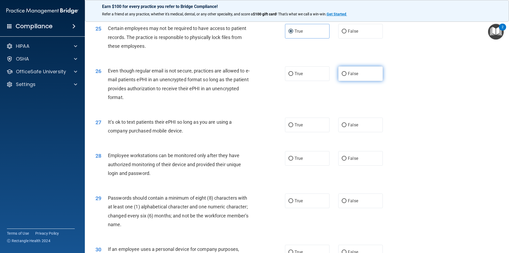
click at [342, 76] on input "False" at bounding box center [344, 74] width 5 height 4
radio input "true"
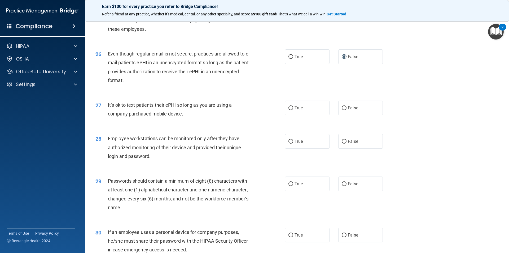
scroll to position [1033, 0]
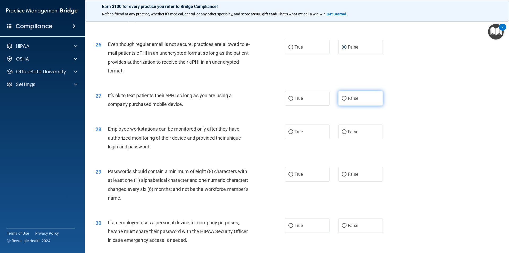
click at [350, 105] on label "False" at bounding box center [360, 98] width 45 height 15
click at [346, 100] on input "False" at bounding box center [344, 98] width 5 height 4
radio input "true"
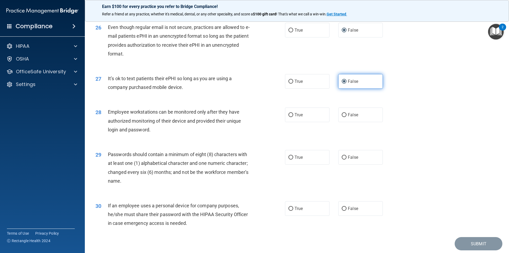
scroll to position [1060, 0]
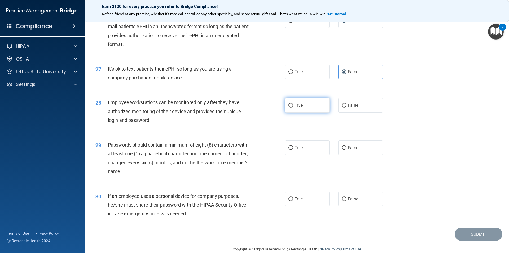
click at [301, 112] on label "True" at bounding box center [307, 105] width 45 height 15
click at [293, 107] on input "True" at bounding box center [290, 105] width 5 height 4
radio input "true"
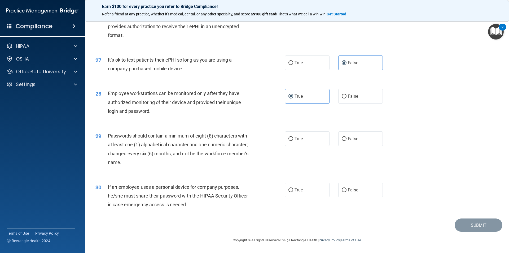
scroll to position [1078, 0]
click at [300, 142] on label "True" at bounding box center [307, 138] width 45 height 15
click at [293, 141] on input "True" at bounding box center [290, 139] width 5 height 4
radio input "true"
click at [313, 192] on label "True" at bounding box center [307, 189] width 45 height 15
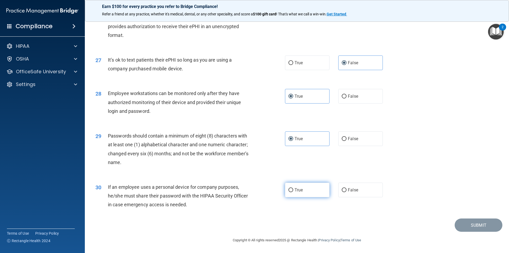
click at [293, 192] on input "True" at bounding box center [290, 190] width 5 height 4
radio input "true"
click at [472, 226] on button "Submit" at bounding box center [478, 225] width 48 height 14
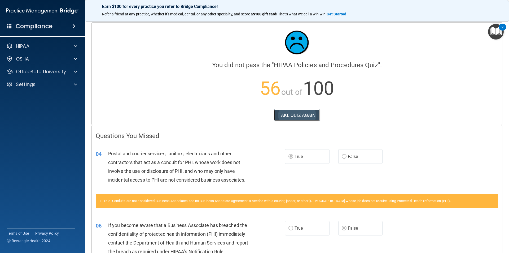
click at [303, 117] on button "TAKE QUIZ AGAIN" at bounding box center [297, 115] width 46 height 12
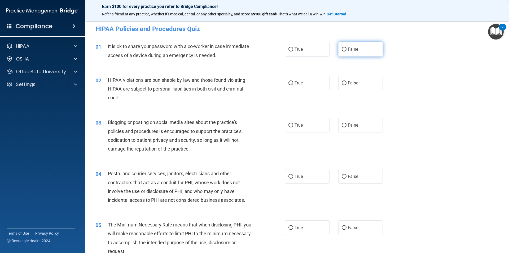
click at [348, 51] on span "False" at bounding box center [353, 49] width 10 height 5
click at [346, 51] on input "False" at bounding box center [344, 49] width 5 height 4
radio input "true"
click at [307, 81] on label "True" at bounding box center [307, 83] width 45 height 15
click at [293, 81] on input "True" at bounding box center [290, 83] width 5 height 4
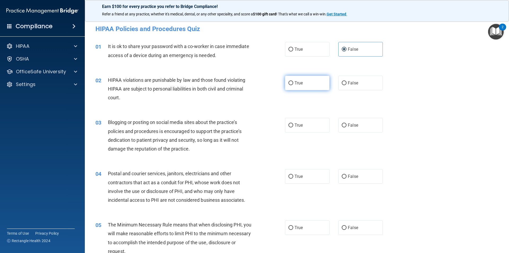
radio input "true"
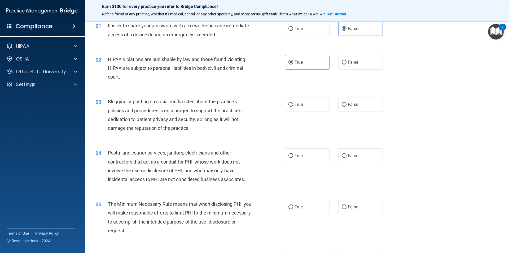
scroll to position [53, 0]
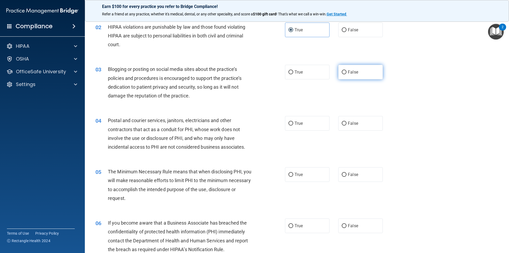
click at [342, 72] on input "False" at bounding box center [344, 72] width 5 height 4
radio input "true"
click at [300, 120] on label "True" at bounding box center [307, 123] width 45 height 15
click at [293, 121] on input "True" at bounding box center [290, 123] width 5 height 4
radio input "true"
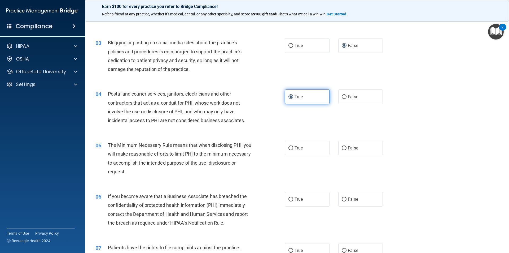
scroll to position [106, 0]
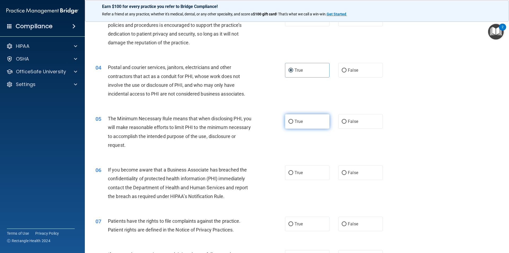
click at [302, 123] on label "True" at bounding box center [307, 121] width 45 height 15
click at [293, 123] on input "True" at bounding box center [290, 121] width 5 height 4
radio input "true"
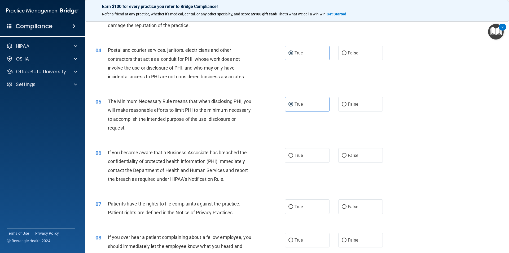
scroll to position [159, 0]
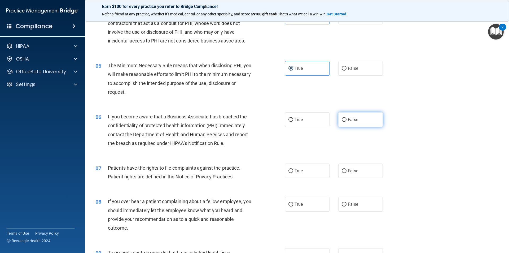
click at [348, 119] on span "False" at bounding box center [353, 119] width 10 height 5
click at [346, 119] on input "False" at bounding box center [344, 120] width 5 height 4
radio input "true"
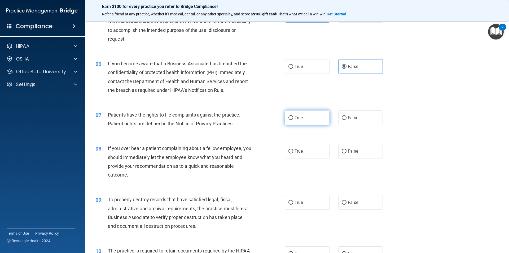
click at [302, 120] on label "True" at bounding box center [307, 117] width 45 height 15
click at [293, 120] on input "True" at bounding box center [290, 118] width 5 height 4
radio input "true"
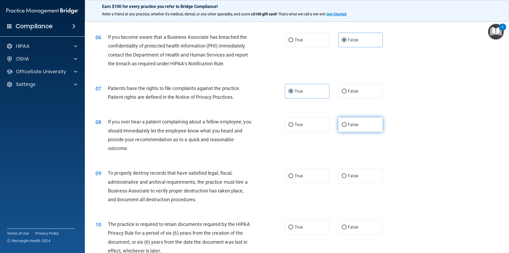
click at [351, 126] on span "False" at bounding box center [353, 124] width 10 height 5
click at [346, 126] on input "False" at bounding box center [344, 125] width 5 height 4
radio input "true"
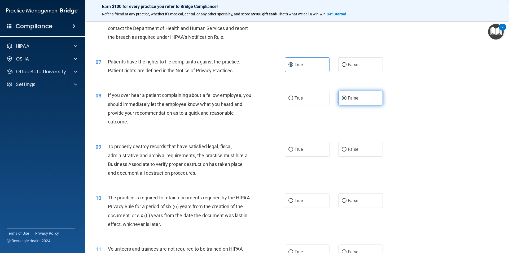
scroll to position [291, 0]
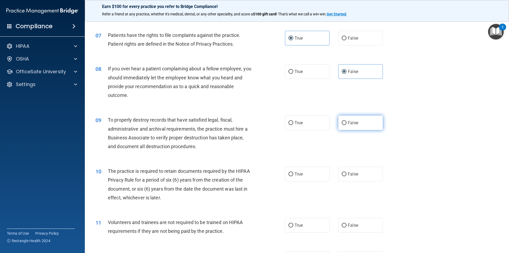
click at [340, 125] on label "False" at bounding box center [360, 122] width 45 height 15
click at [342, 125] on input "False" at bounding box center [344, 123] width 5 height 4
radio input "true"
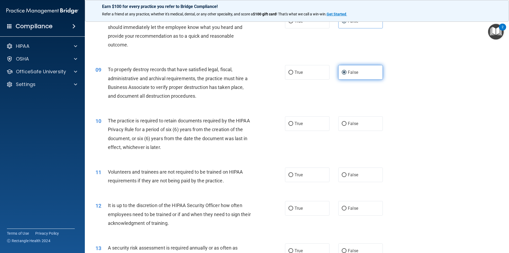
scroll to position [344, 0]
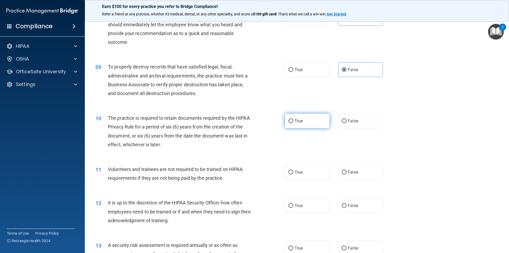
click at [312, 123] on label "True" at bounding box center [307, 120] width 45 height 15
click at [293, 123] on input "True" at bounding box center [290, 121] width 5 height 4
radio input "true"
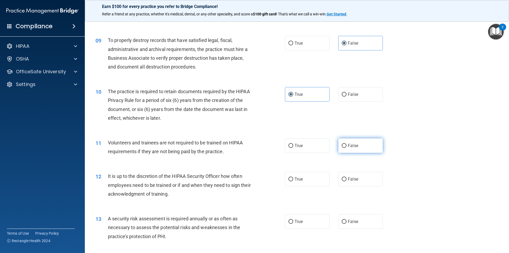
click at [342, 144] on input "False" at bounding box center [344, 146] width 5 height 4
radio input "true"
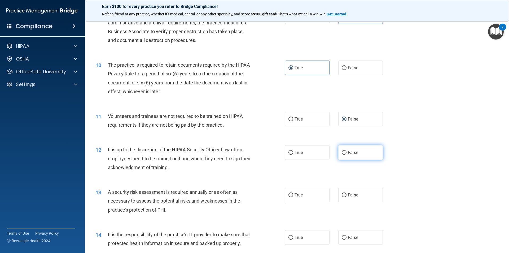
click at [348, 153] on span "False" at bounding box center [353, 152] width 10 height 5
click at [346, 153] on input "False" at bounding box center [344, 152] width 5 height 4
radio input "true"
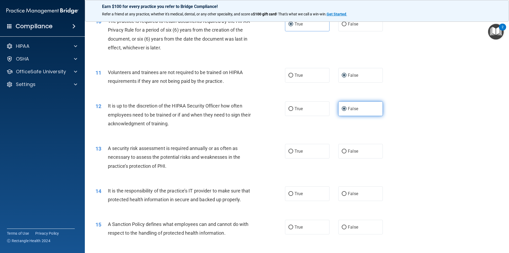
scroll to position [450, 0]
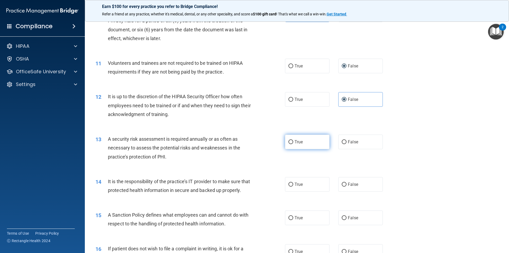
click at [311, 143] on label "True" at bounding box center [307, 141] width 45 height 15
click at [293, 143] on input "True" at bounding box center [290, 142] width 5 height 4
radio input "true"
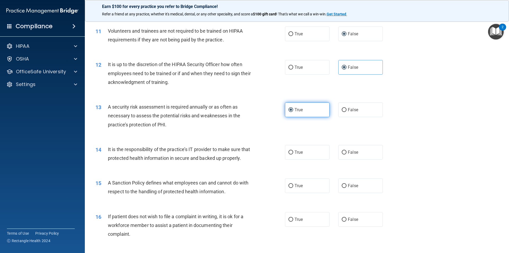
scroll to position [503, 0]
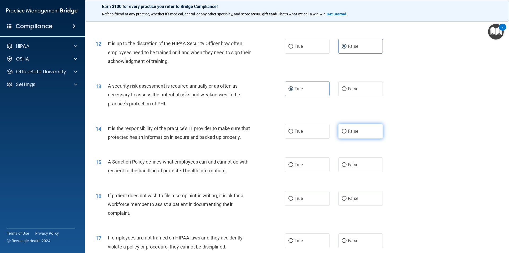
click at [348, 133] on span "False" at bounding box center [353, 131] width 10 height 5
click at [346, 133] on input "False" at bounding box center [344, 131] width 5 height 4
radio input "true"
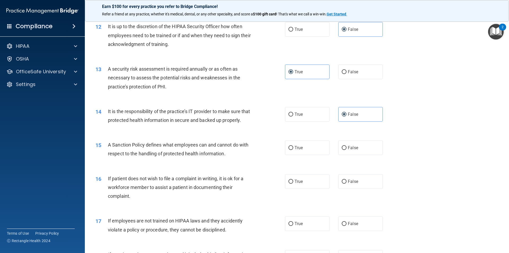
scroll to position [530, 0]
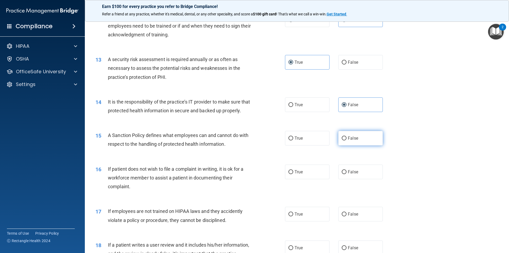
click at [348, 140] on span "False" at bounding box center [353, 137] width 10 height 5
click at [346, 140] on input "False" at bounding box center [344, 138] width 5 height 4
radio input "true"
click at [302, 179] on label "True" at bounding box center [307, 171] width 45 height 15
click at [293, 174] on input "True" at bounding box center [290, 172] width 5 height 4
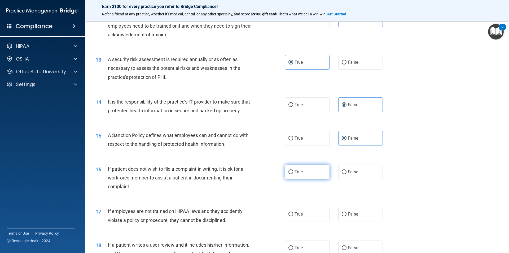
radio input "true"
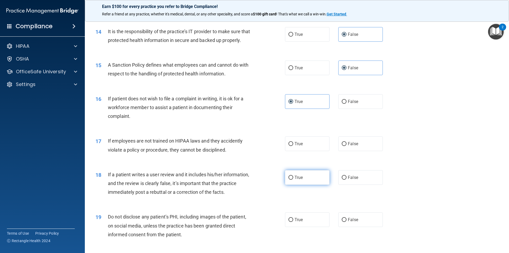
scroll to position [609, 0]
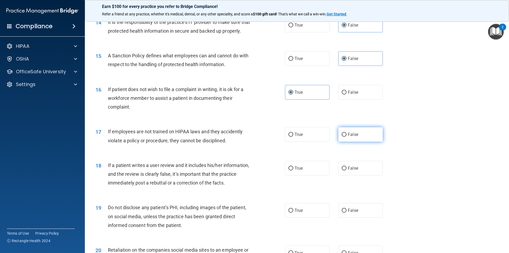
click at [345, 141] on label "False" at bounding box center [360, 134] width 45 height 15
click at [345, 136] on input "False" at bounding box center [344, 134] width 5 height 4
radio input "true"
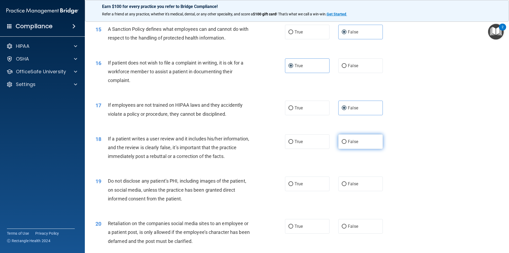
click at [346, 147] on label "False" at bounding box center [360, 141] width 45 height 15
click at [346, 144] on input "False" at bounding box center [344, 142] width 5 height 4
radio input "true"
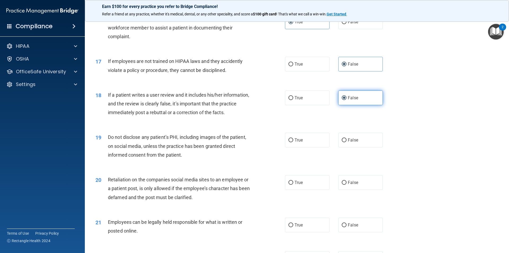
scroll to position [689, 0]
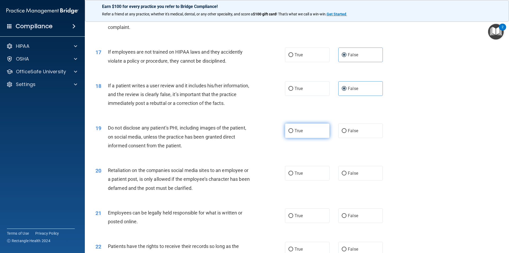
click at [310, 138] on label "True" at bounding box center [307, 130] width 45 height 15
click at [293, 133] on input "True" at bounding box center [290, 131] width 5 height 4
radio input "true"
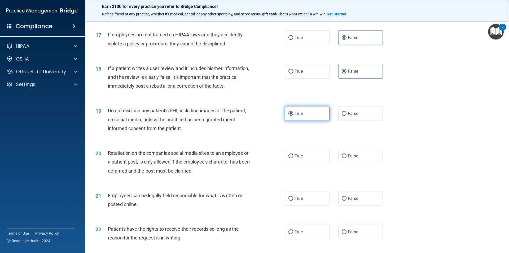
scroll to position [715, 0]
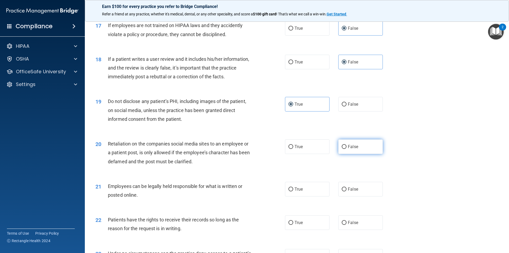
click at [352, 154] on label "False" at bounding box center [360, 146] width 45 height 15
click at [346, 149] on input "False" at bounding box center [344, 147] width 5 height 4
radio input "true"
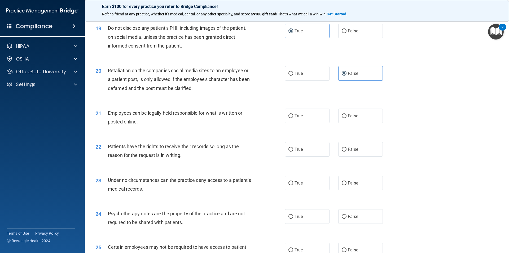
scroll to position [795, 0]
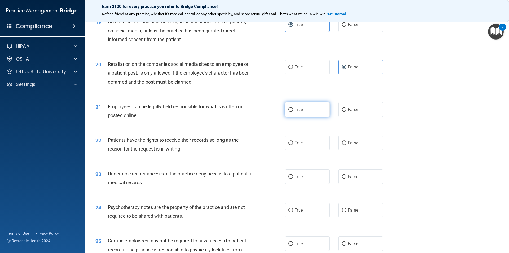
click at [315, 117] on label "True" at bounding box center [307, 109] width 45 height 15
click at [293, 112] on input "True" at bounding box center [290, 110] width 5 height 4
radio input "true"
click at [345, 150] on label "False" at bounding box center [360, 142] width 45 height 15
click at [345, 145] on input "False" at bounding box center [344, 143] width 5 height 4
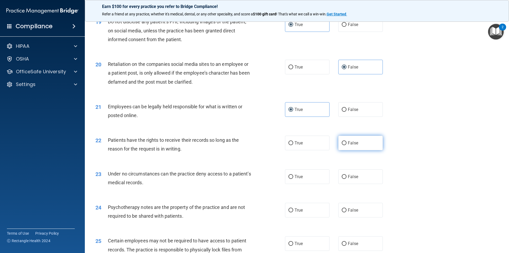
radio input "true"
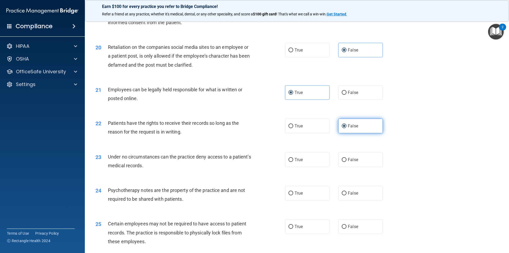
scroll to position [821, 0]
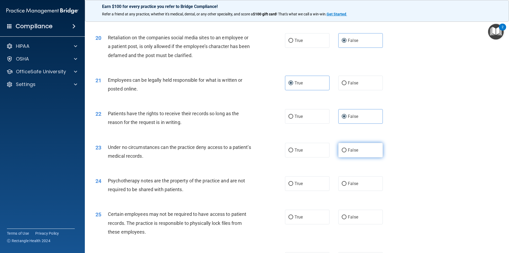
click at [339, 157] on label "False" at bounding box center [360, 150] width 45 height 15
click at [342, 152] on input "False" at bounding box center [344, 150] width 5 height 4
radio input "true"
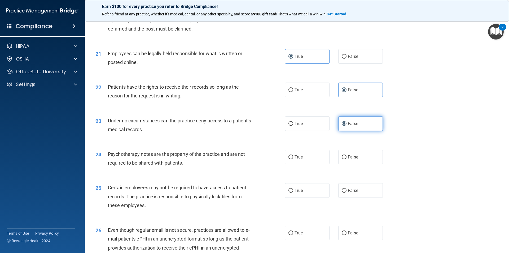
scroll to position [874, 0]
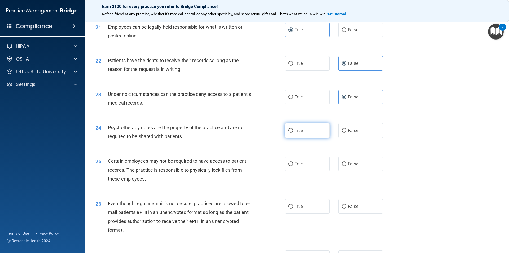
click at [311, 135] on label "True" at bounding box center [307, 130] width 45 height 15
click at [293, 132] on input "True" at bounding box center [290, 131] width 5 height 4
radio input "true"
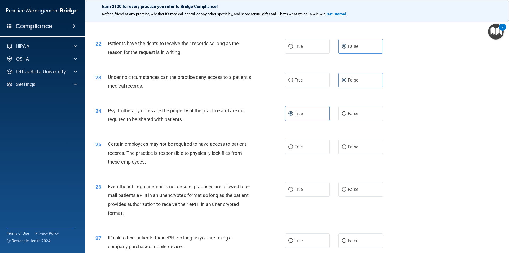
scroll to position [901, 0]
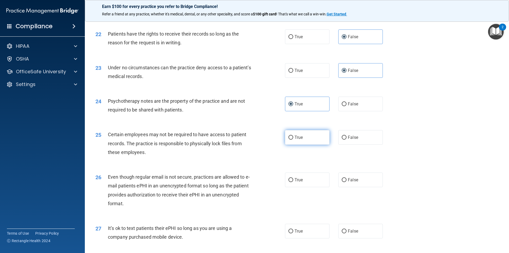
click at [297, 144] on label "True" at bounding box center [307, 137] width 45 height 15
click at [293, 139] on input "True" at bounding box center [290, 137] width 5 height 4
radio input "true"
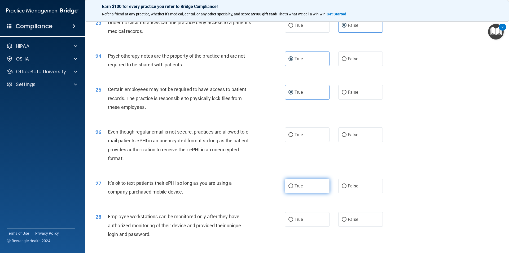
scroll to position [954, 0]
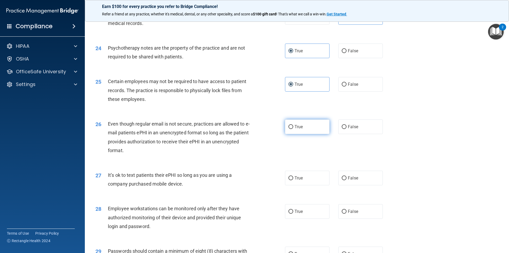
click at [313, 134] on label "True" at bounding box center [307, 126] width 45 height 15
click at [293, 129] on input "True" at bounding box center [290, 127] width 5 height 4
radio input "true"
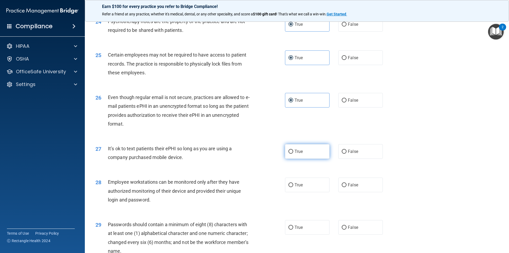
scroll to position [1007, 0]
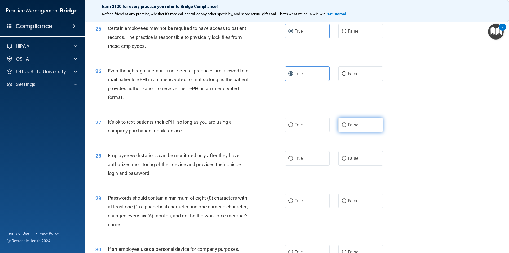
click at [344, 127] on input "False" at bounding box center [344, 125] width 5 height 4
radio input "true"
click at [344, 160] on input "False" at bounding box center [344, 158] width 5 height 4
radio input "true"
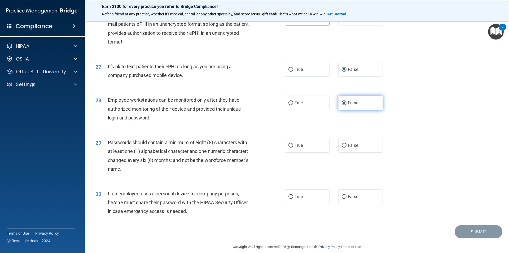
scroll to position [1078, 0]
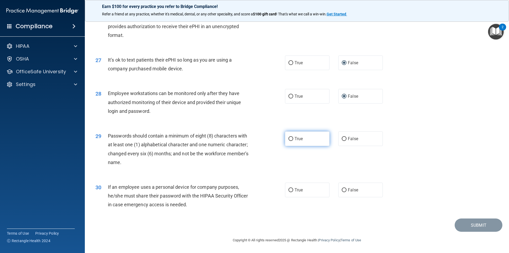
click at [307, 140] on label "True" at bounding box center [307, 138] width 45 height 15
click at [293, 140] on input "True" at bounding box center [290, 139] width 5 height 4
radio input "true"
click at [344, 189] on label "False" at bounding box center [360, 189] width 45 height 15
click at [344, 189] on input "False" at bounding box center [344, 190] width 5 height 4
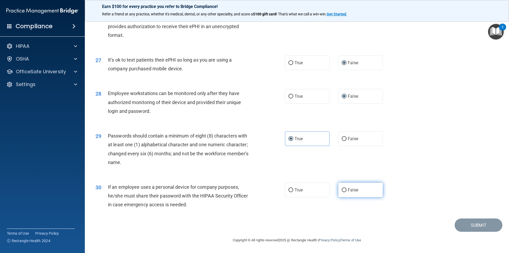
radio input "true"
click at [469, 223] on button "Submit" at bounding box center [478, 225] width 48 height 14
